Goal: Information Seeking & Learning: Learn about a topic

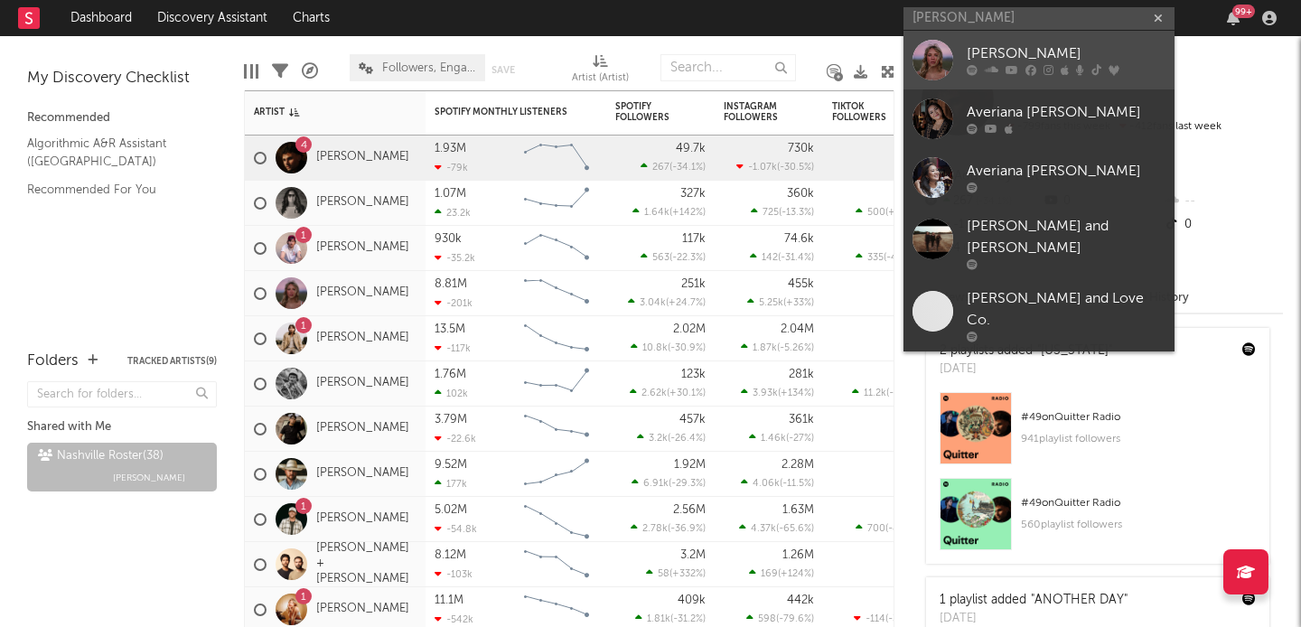
type input "[PERSON_NAME]"
click at [979, 76] on link "[PERSON_NAME]" at bounding box center [1039, 60] width 271 height 59
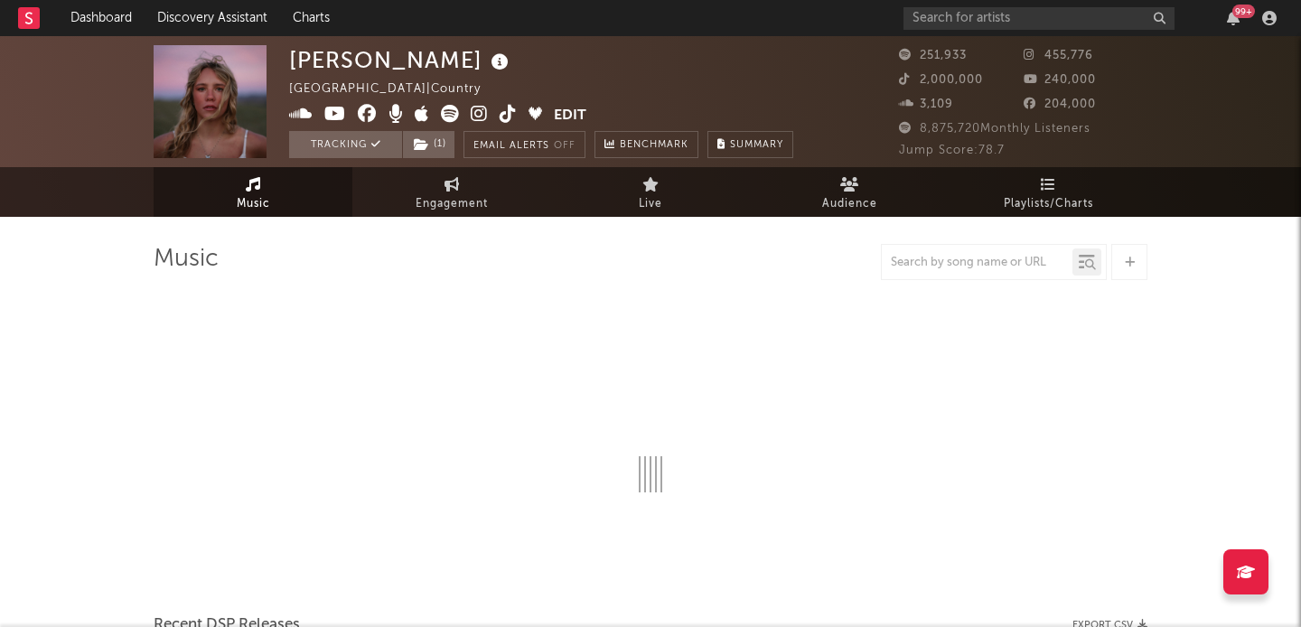
select select "6m"
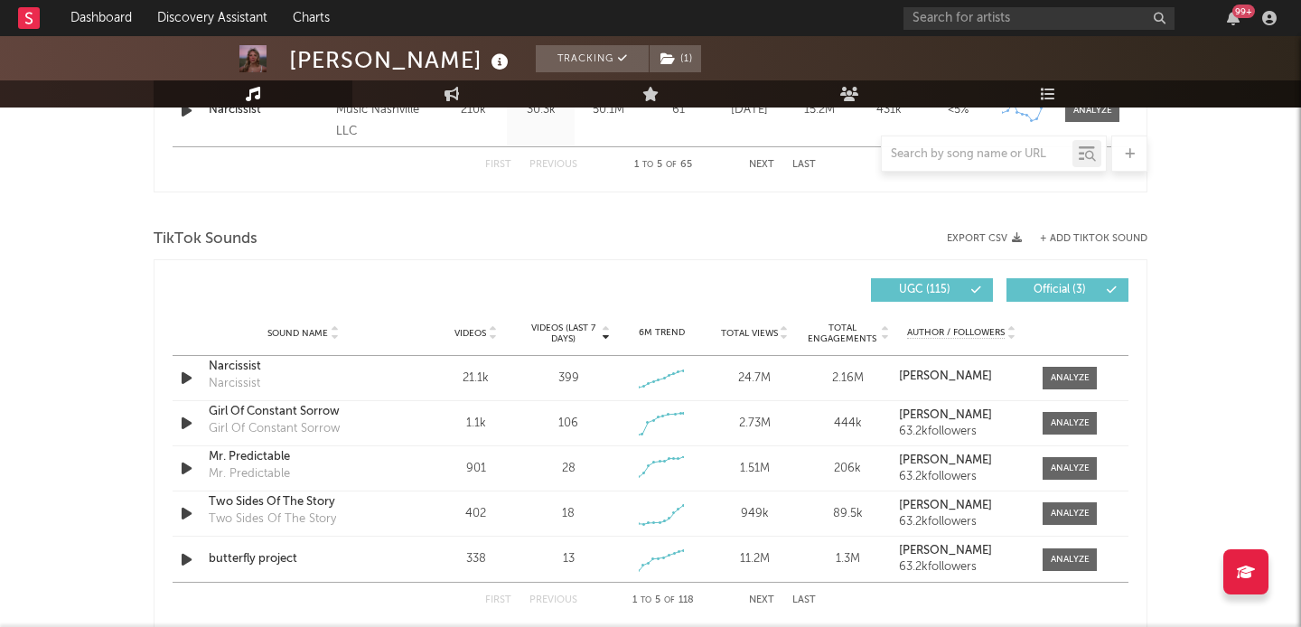
scroll to position [1121, 0]
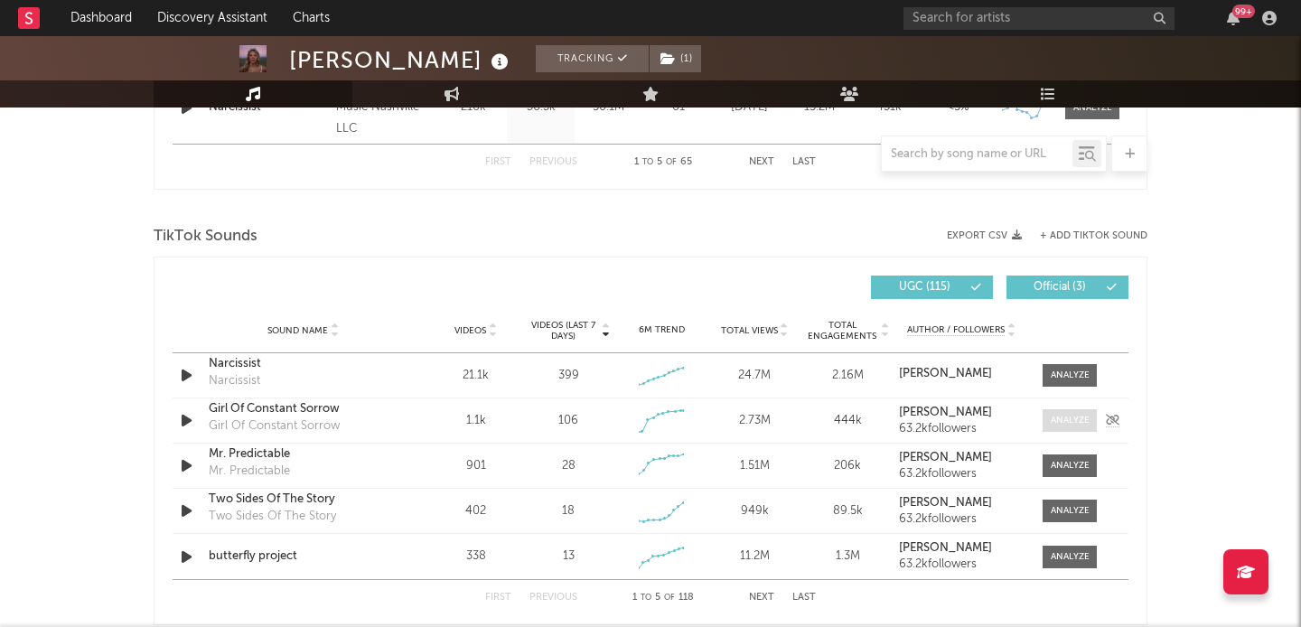
click at [1057, 425] on div at bounding box center [1070, 421] width 39 height 14
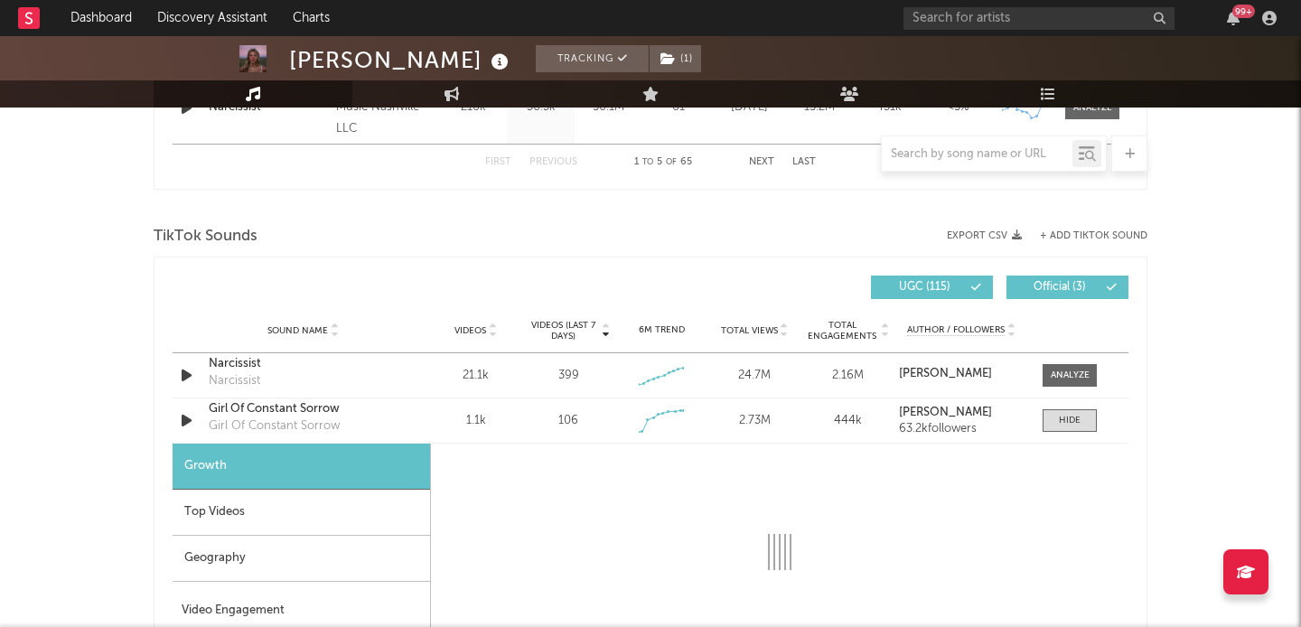
select select "1w"
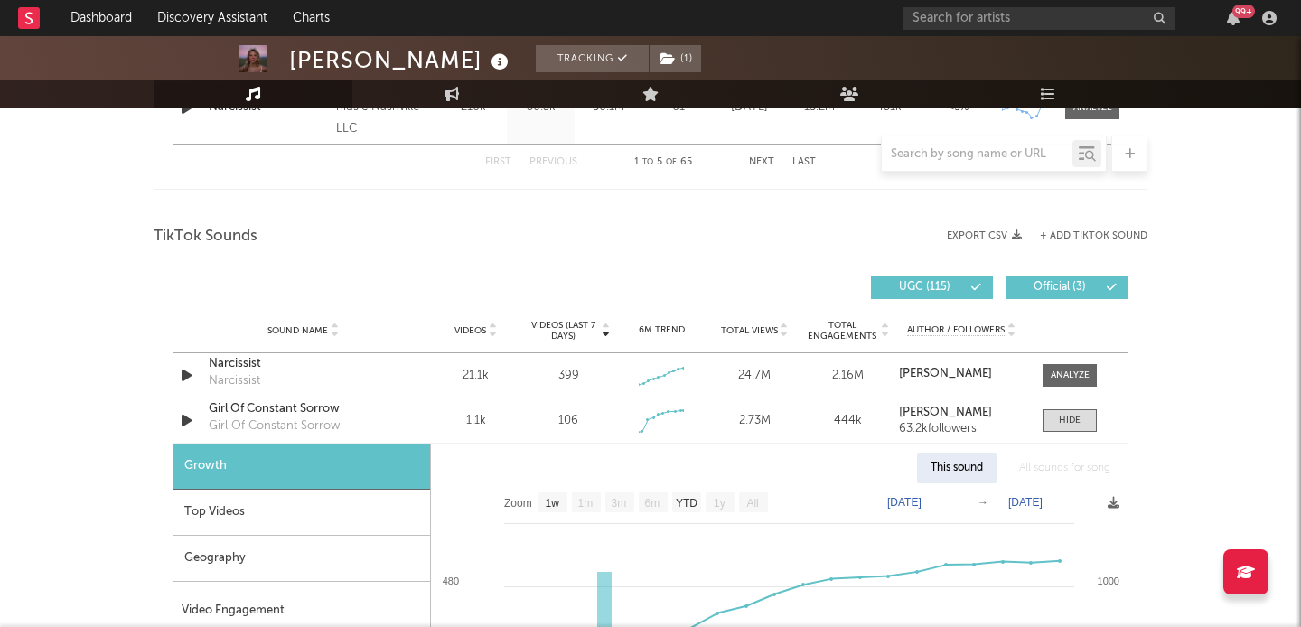
click at [177, 515] on div "Top Videos" at bounding box center [302, 513] width 258 height 46
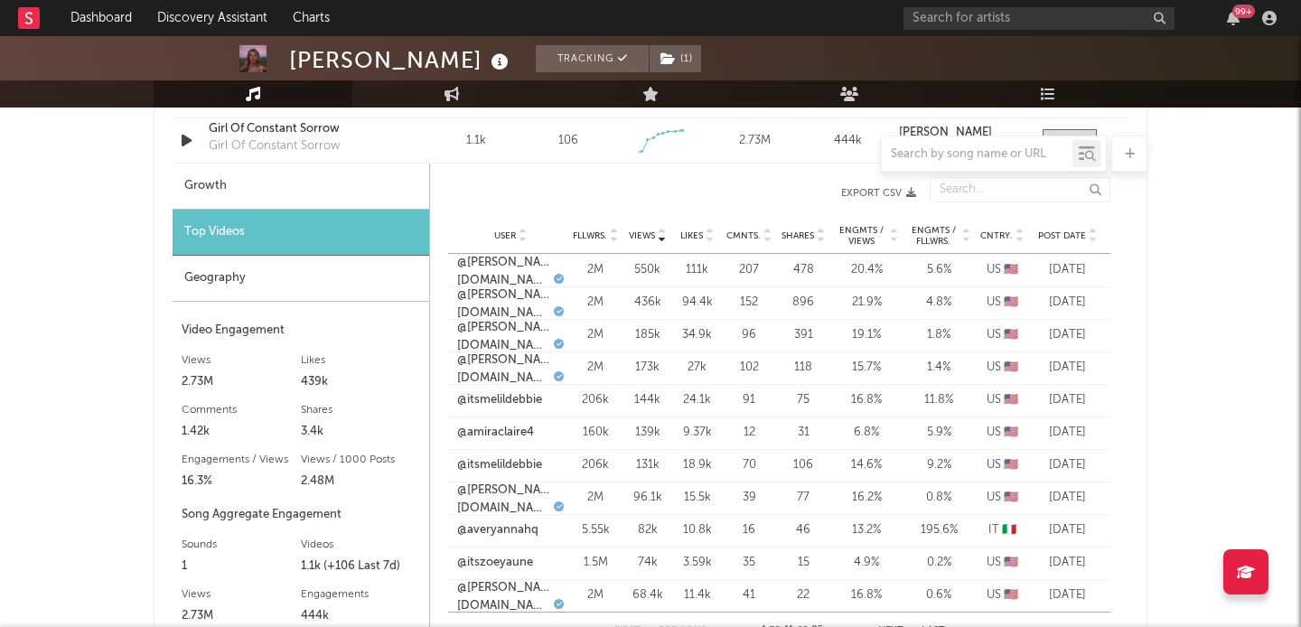
scroll to position [1403, 0]
